Goal: Obtain resource: Download file/media

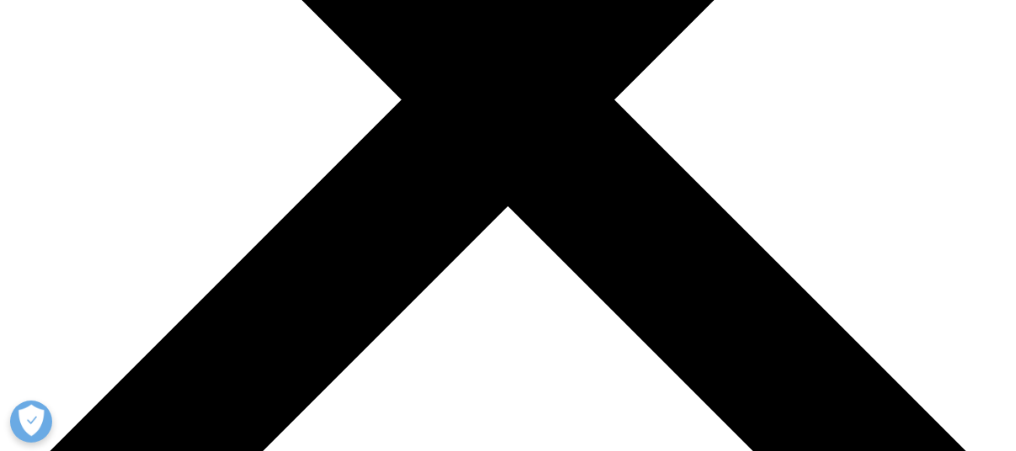
scroll to position [612, 0]
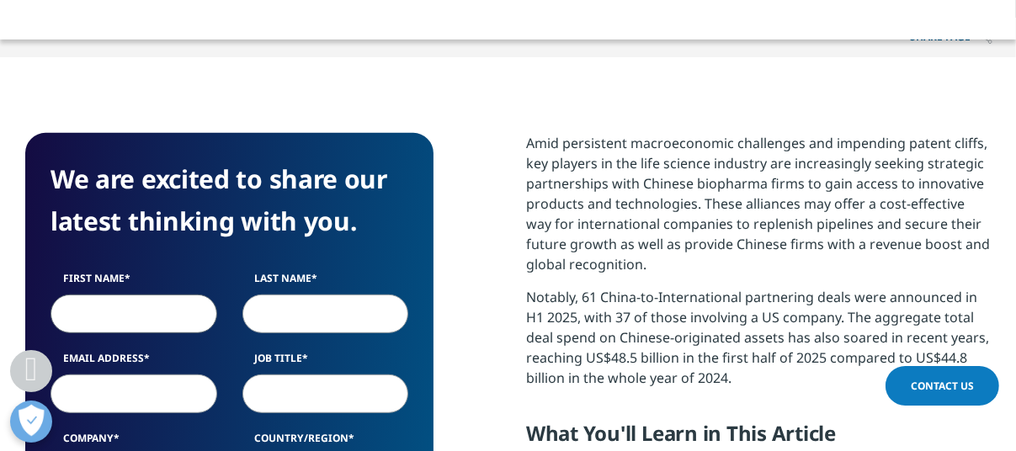
drag, startPoint x: 91, startPoint y: 321, endPoint x: 98, endPoint y: 314, distance: 9.5
click at [91, 321] on input "First Name" at bounding box center [134, 314] width 167 height 39
type input "[PERSON_NAME]"
type input "[EMAIL_ADDRESS][DOMAIN_NAME]"
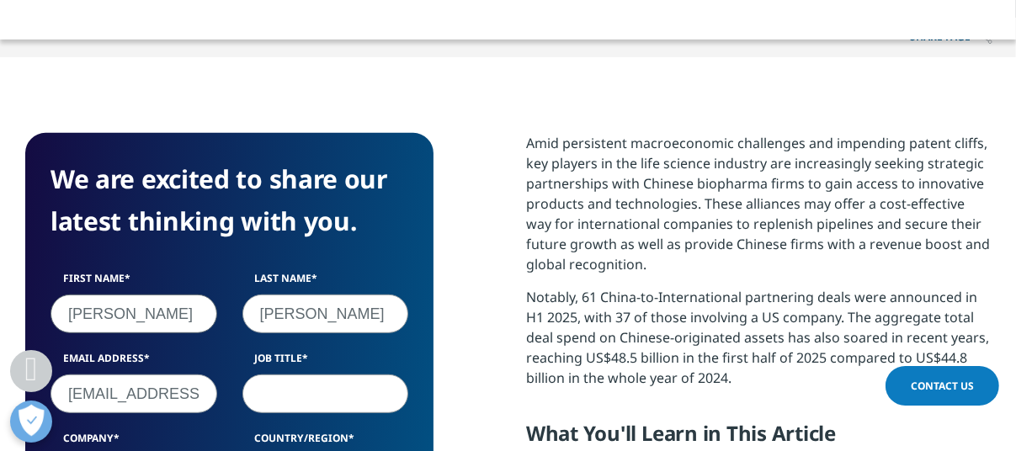
type input "Ferring Pharmaceuticals"
select select "Denmark"
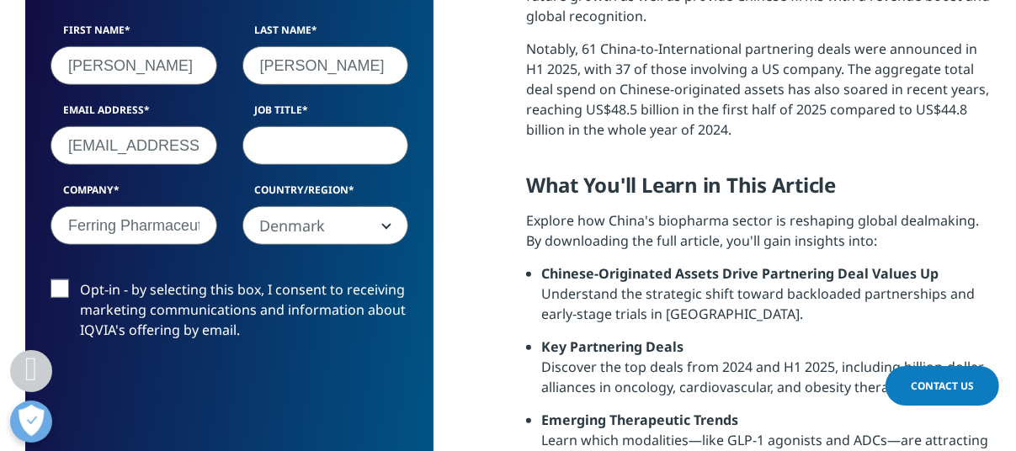
click at [281, 157] on input "Job Title" at bounding box center [325, 145] width 167 height 39
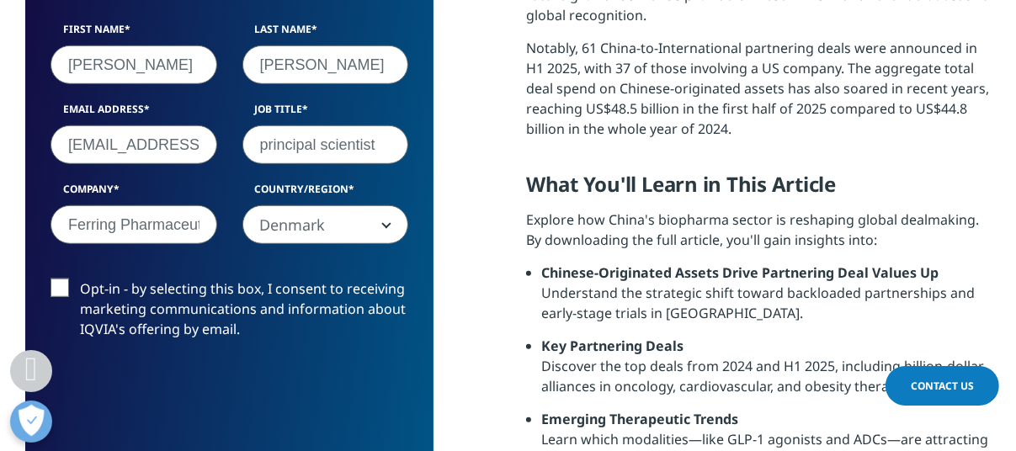
scroll to position [937, 0]
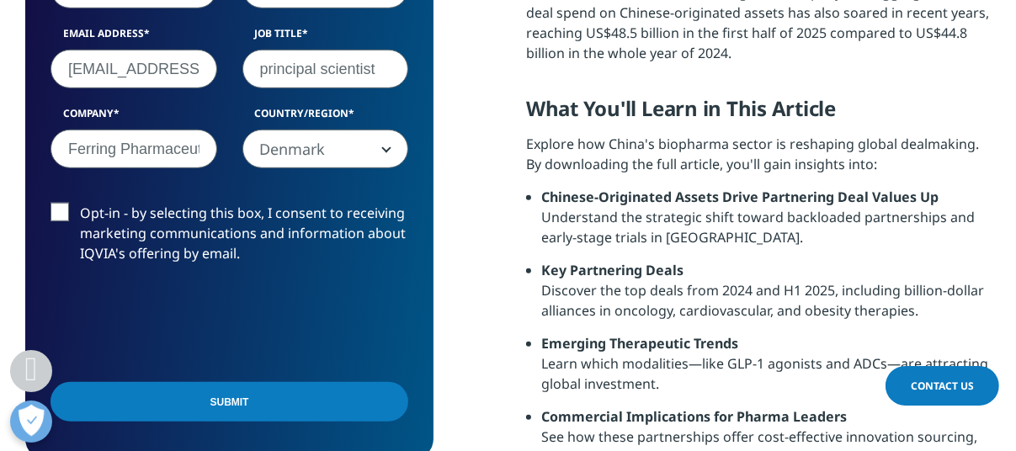
type input "principal scientist"
click at [64, 209] on label "Opt-in - by selecting this box, I consent to receiving marketing communications…" at bounding box center [230, 238] width 358 height 70
click at [80, 203] on input "Opt-in - by selecting this box, I consent to receiving marketing communications…" at bounding box center [80, 203] width 0 height 0
drag, startPoint x: 237, startPoint y: 406, endPoint x: 259, endPoint y: 400, distance: 22.7
click at [237, 405] on input "Submit" at bounding box center [230, 402] width 358 height 40
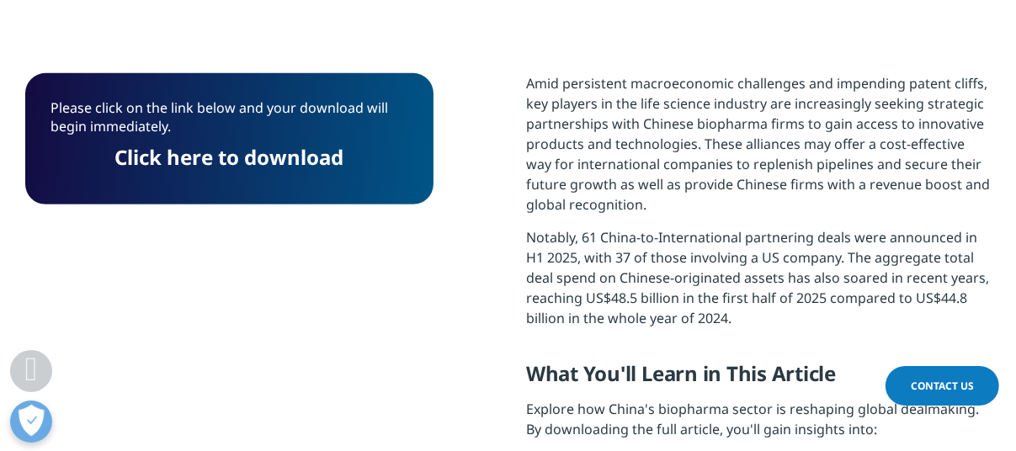
scroll to position [616, 0]
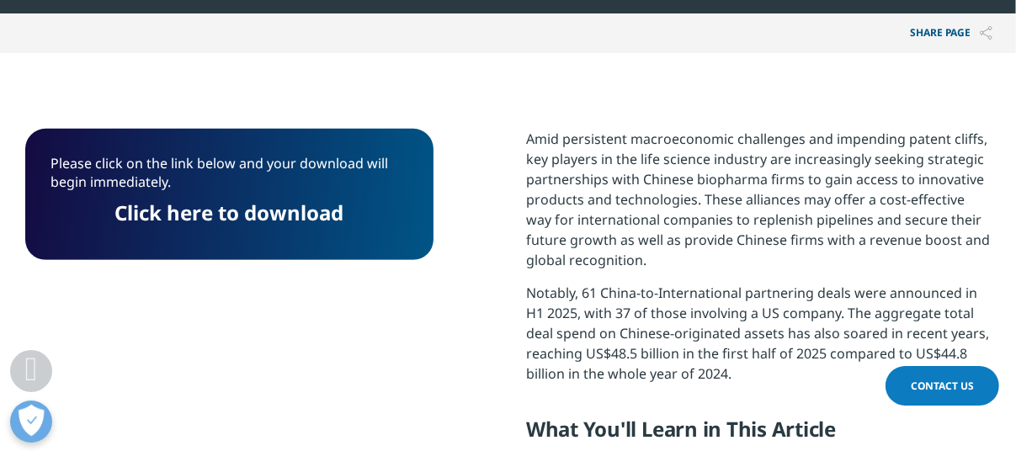
drag, startPoint x: 274, startPoint y: 209, endPoint x: 365, endPoint y: 221, distance: 92.6
click at [274, 208] on link "Click here to download" at bounding box center [229, 213] width 229 height 28
